Goal: Find specific page/section: Find specific page/section

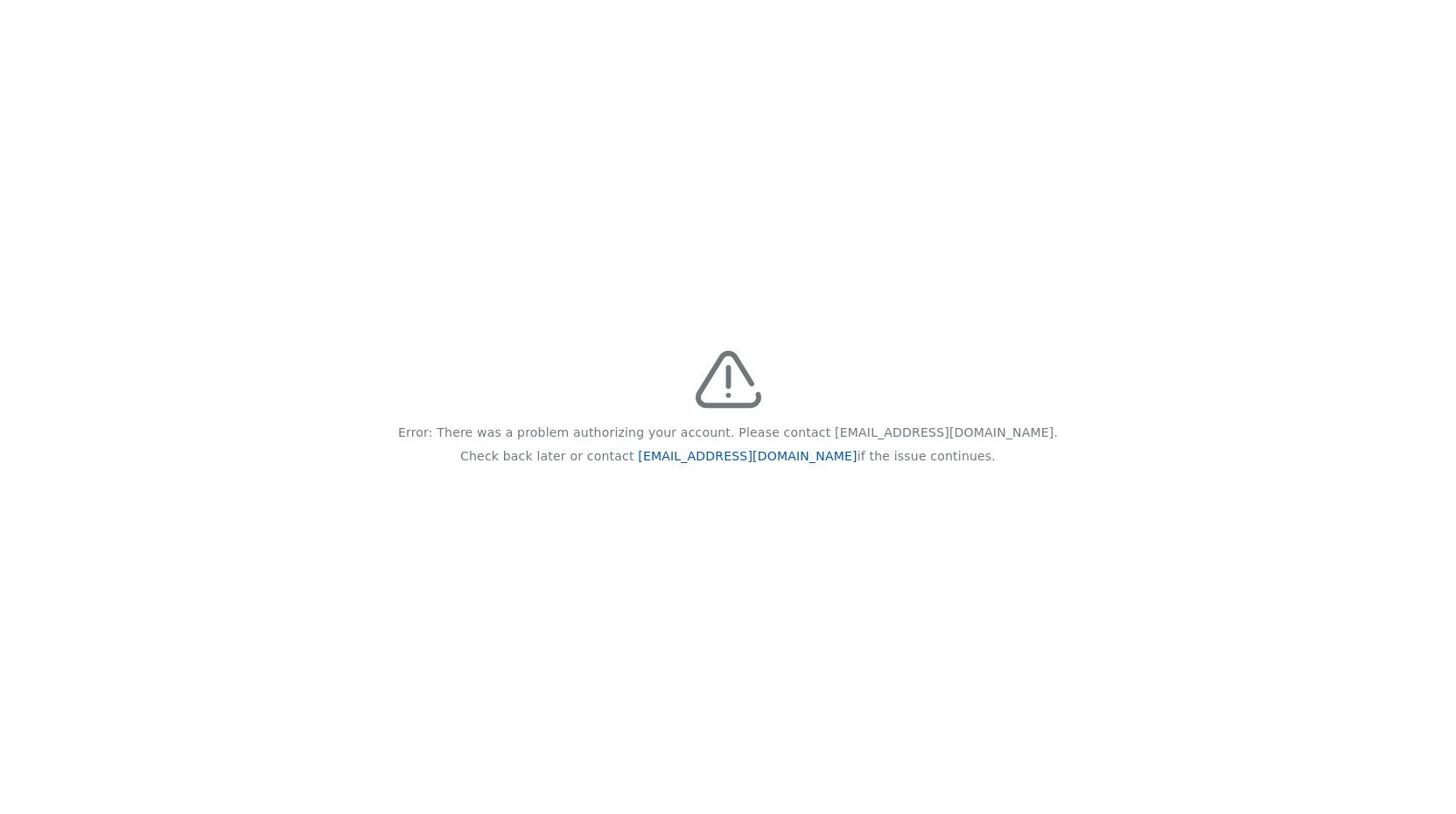
click at [709, 460] on link "[EMAIL_ADDRESS][DOMAIN_NAME]" at bounding box center [747, 456] width 219 height 14
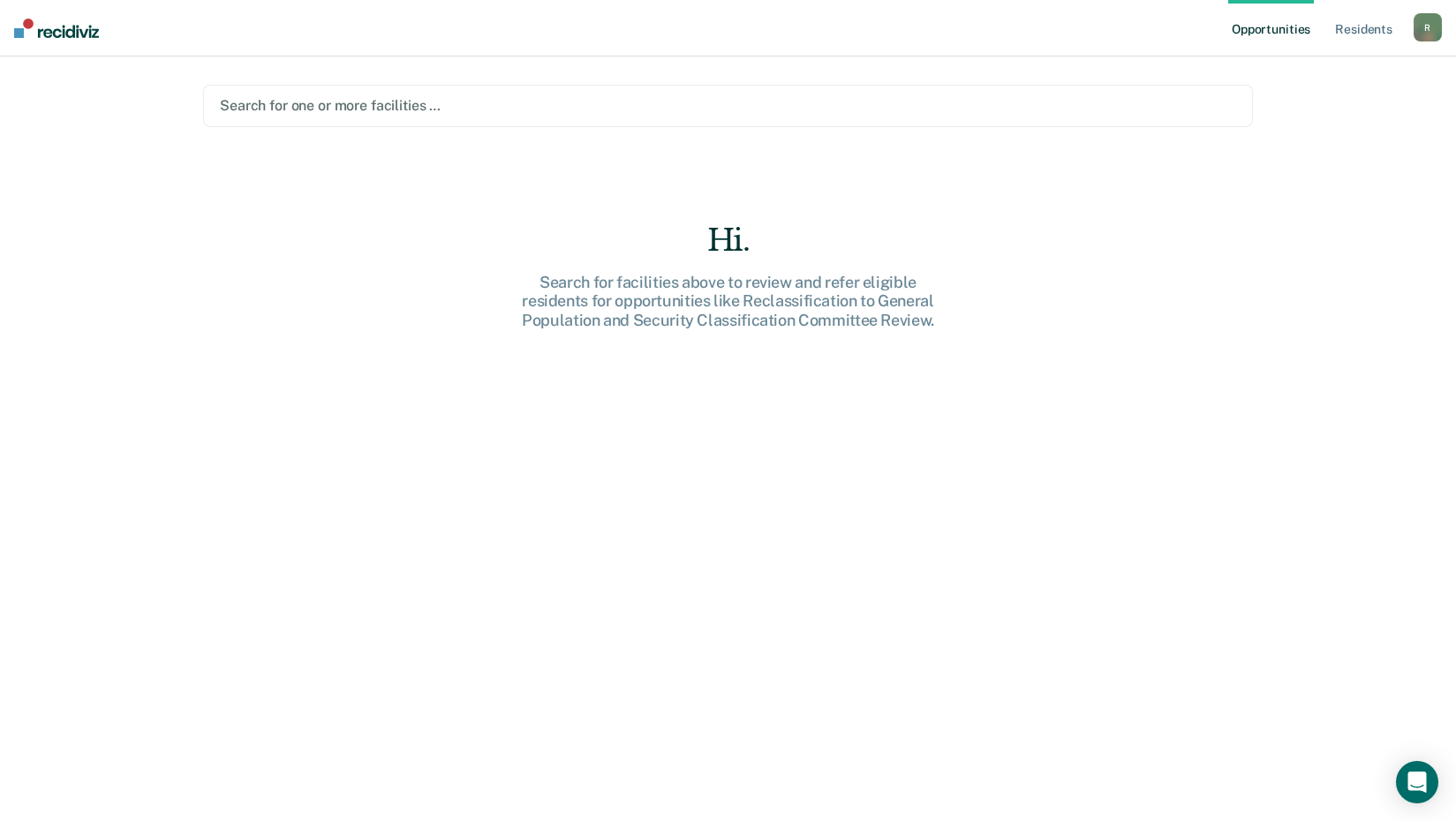
click at [580, 100] on div at bounding box center [728, 105] width 1016 height 21
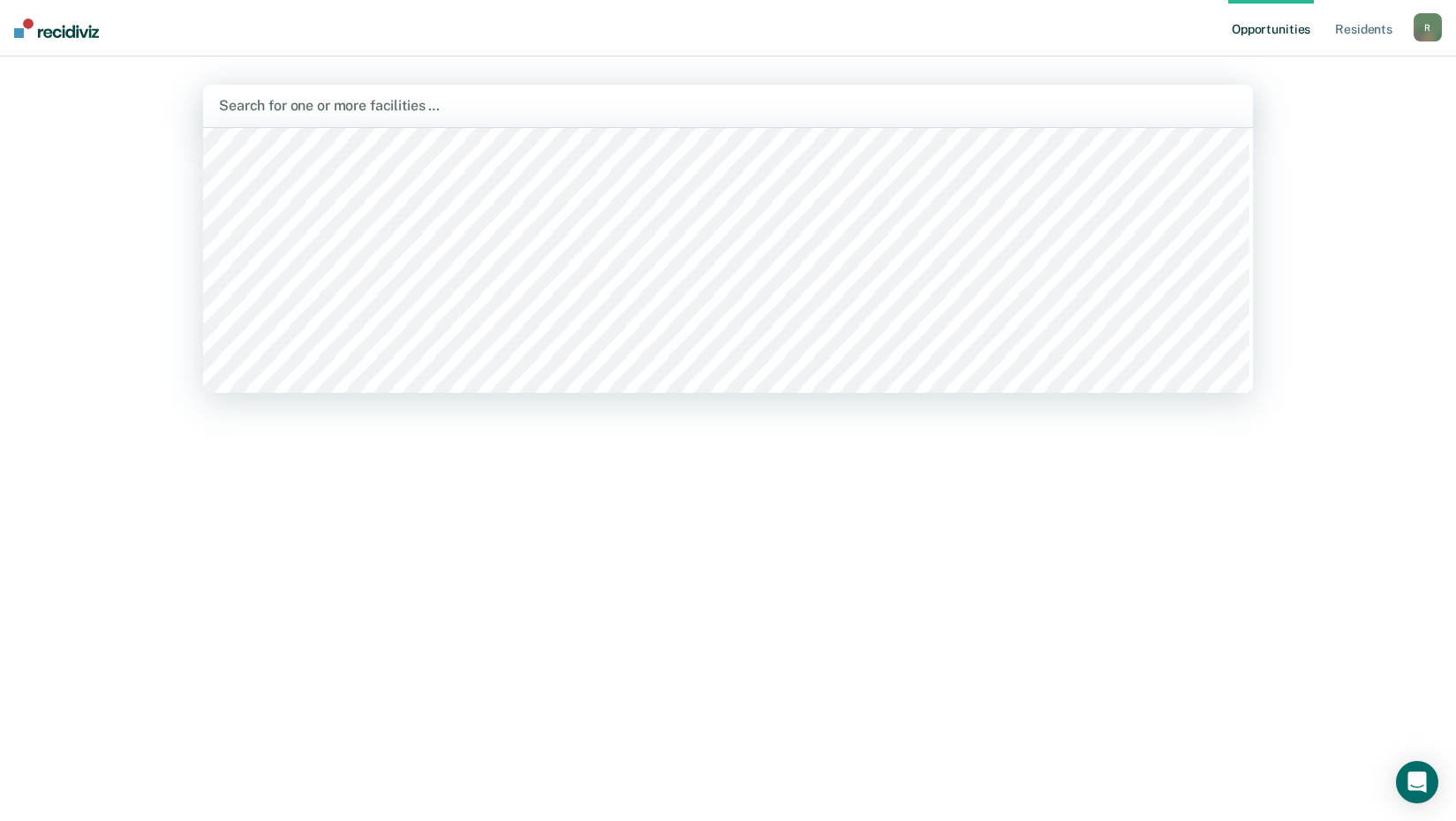
scroll to position [265, 0]
